Goal: Task Accomplishment & Management: Use online tool/utility

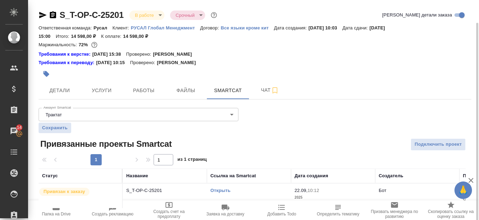
scroll to position [12, 0]
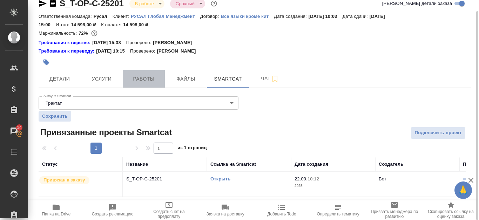
click at [137, 77] on span "Работы" at bounding box center [144, 79] width 34 height 9
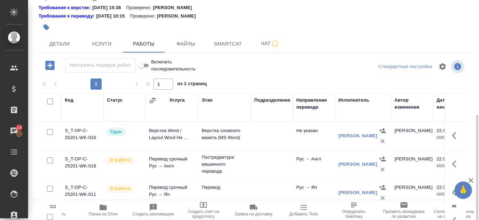
scroll to position [95, 0]
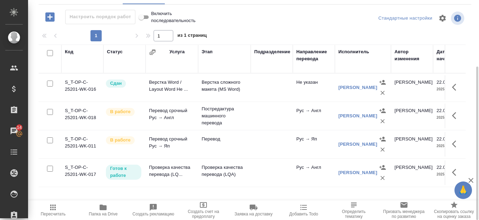
click at [73, 168] on td "S_T-OP-C-25201-WK-017" at bounding box center [82, 173] width 42 height 25
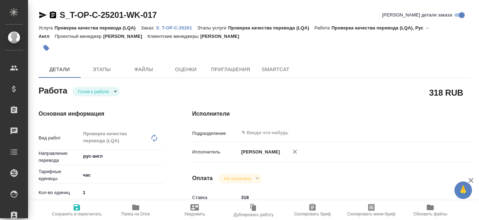
type textarea "x"
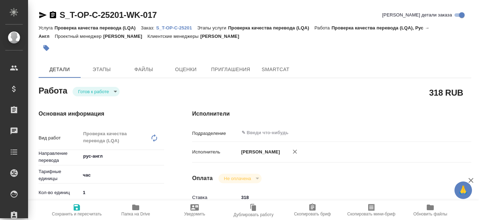
type textarea "x"
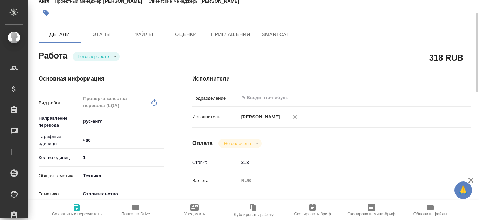
scroll to position [385, 0]
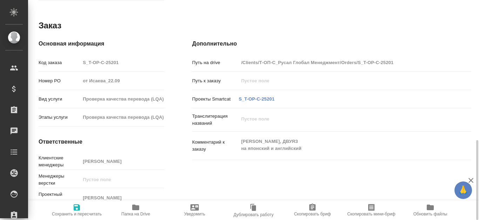
type textarea "x"
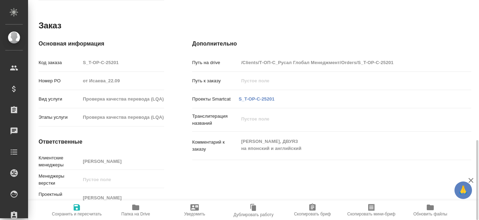
type textarea "x"
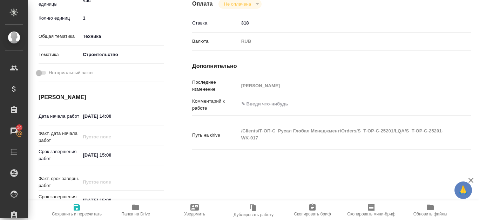
scroll to position [0, 0]
